Goal: Transaction & Acquisition: Download file/media

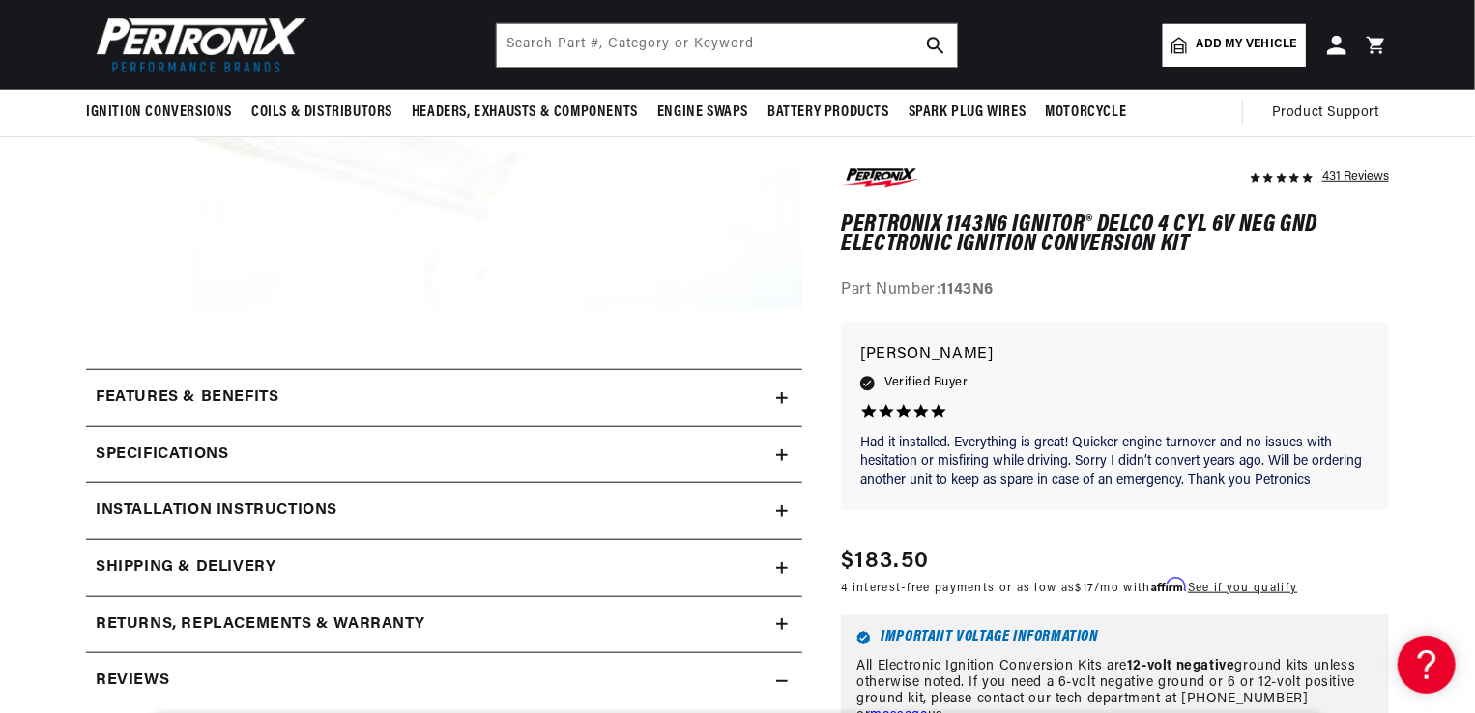
scroll to position [0, 702]
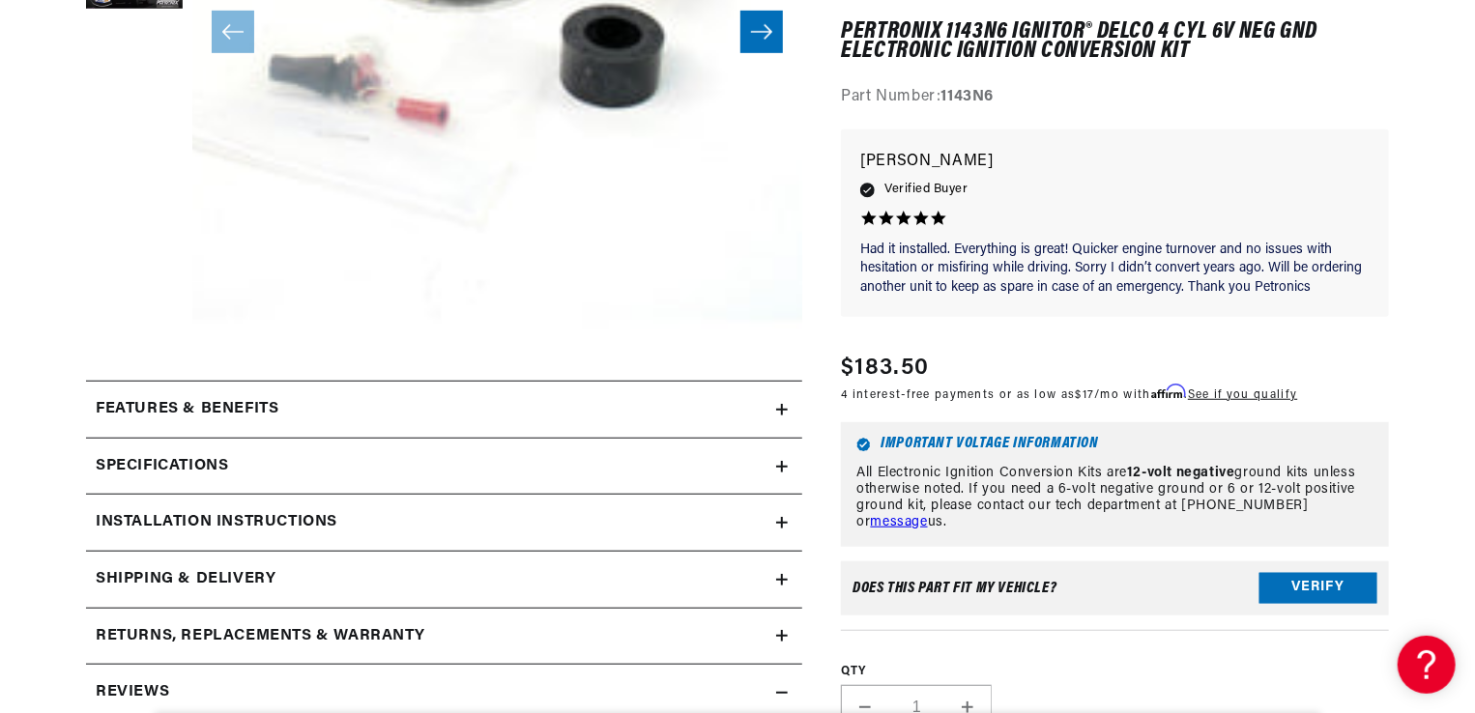
scroll to position [580, 0]
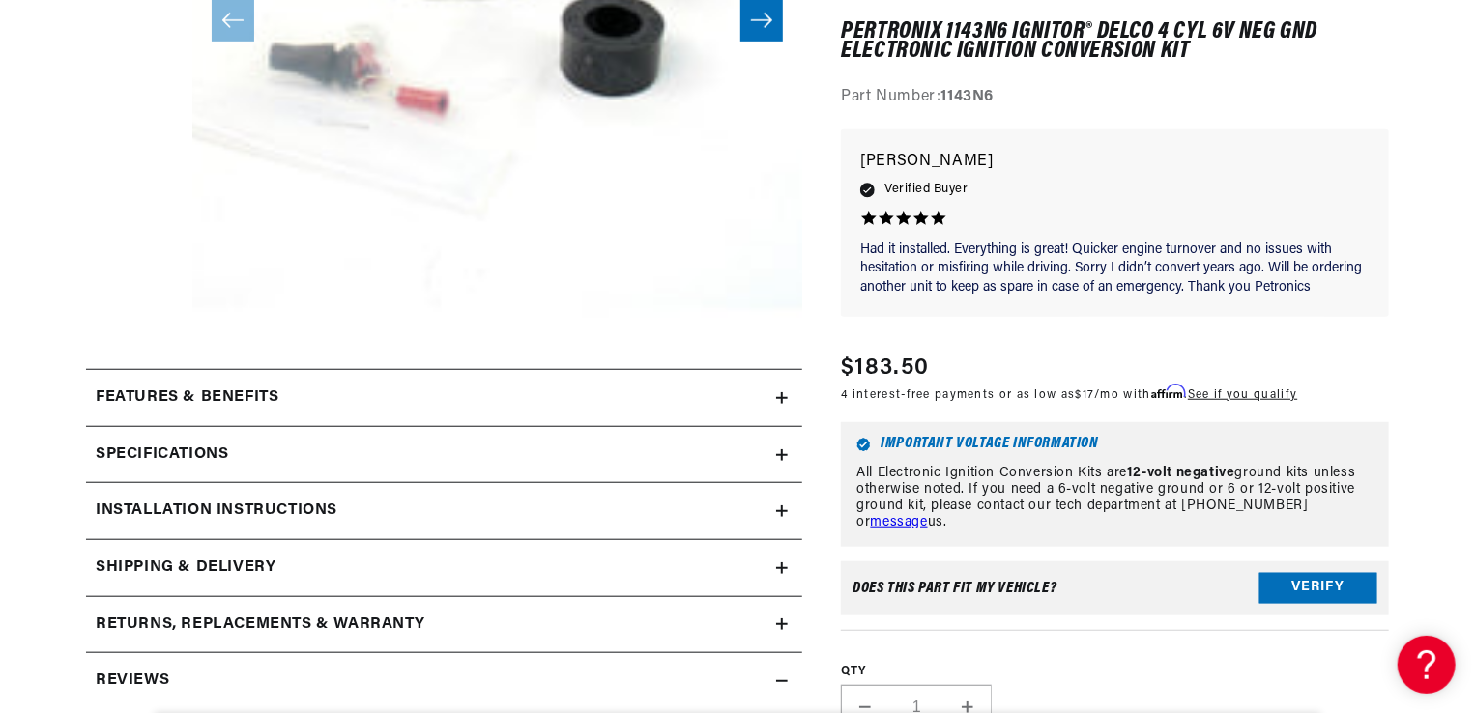
click at [231, 512] on h2 "Installation instructions" at bounding box center [217, 511] width 242 height 25
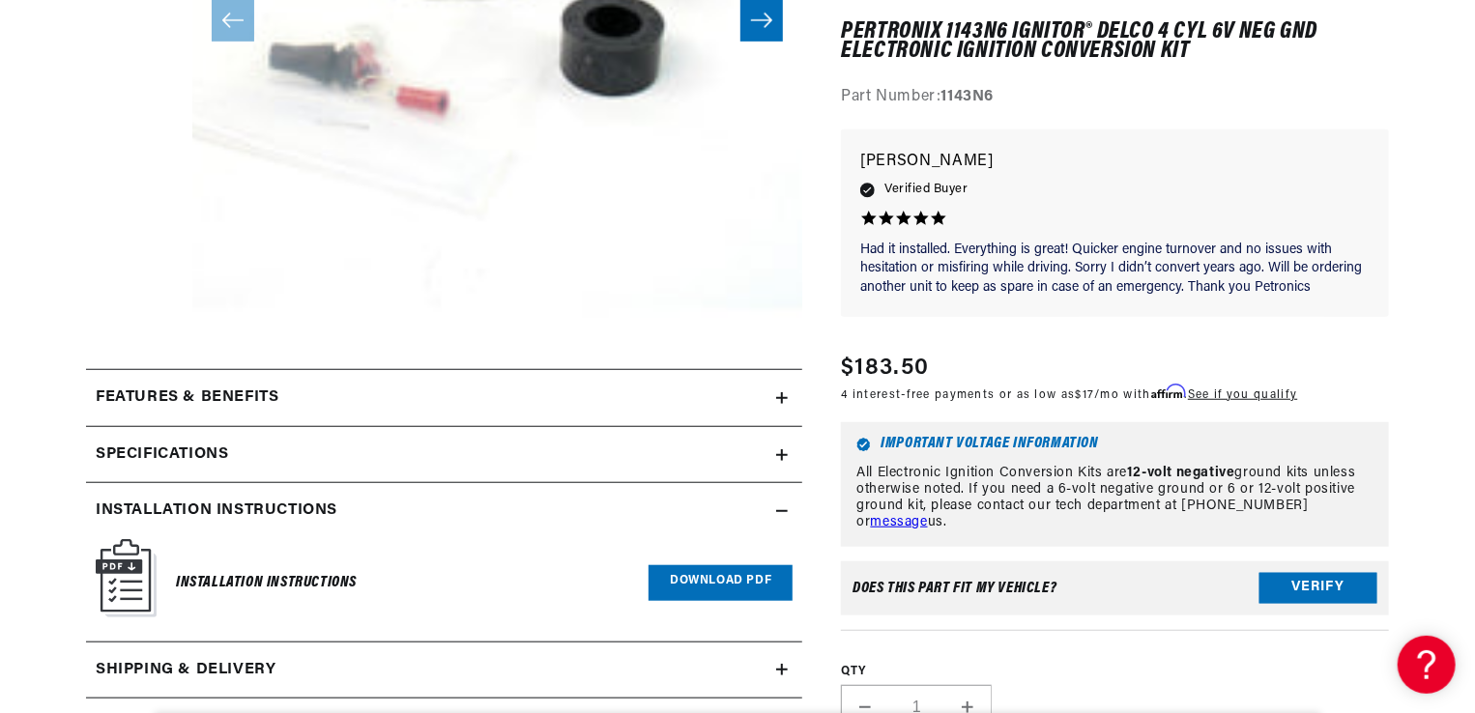
scroll to position [0, 0]
click at [136, 585] on img at bounding box center [126, 578] width 61 height 78
click at [700, 583] on link "Download PDF" at bounding box center [720, 583] width 144 height 36
